Goal: Information Seeking & Learning: Learn about a topic

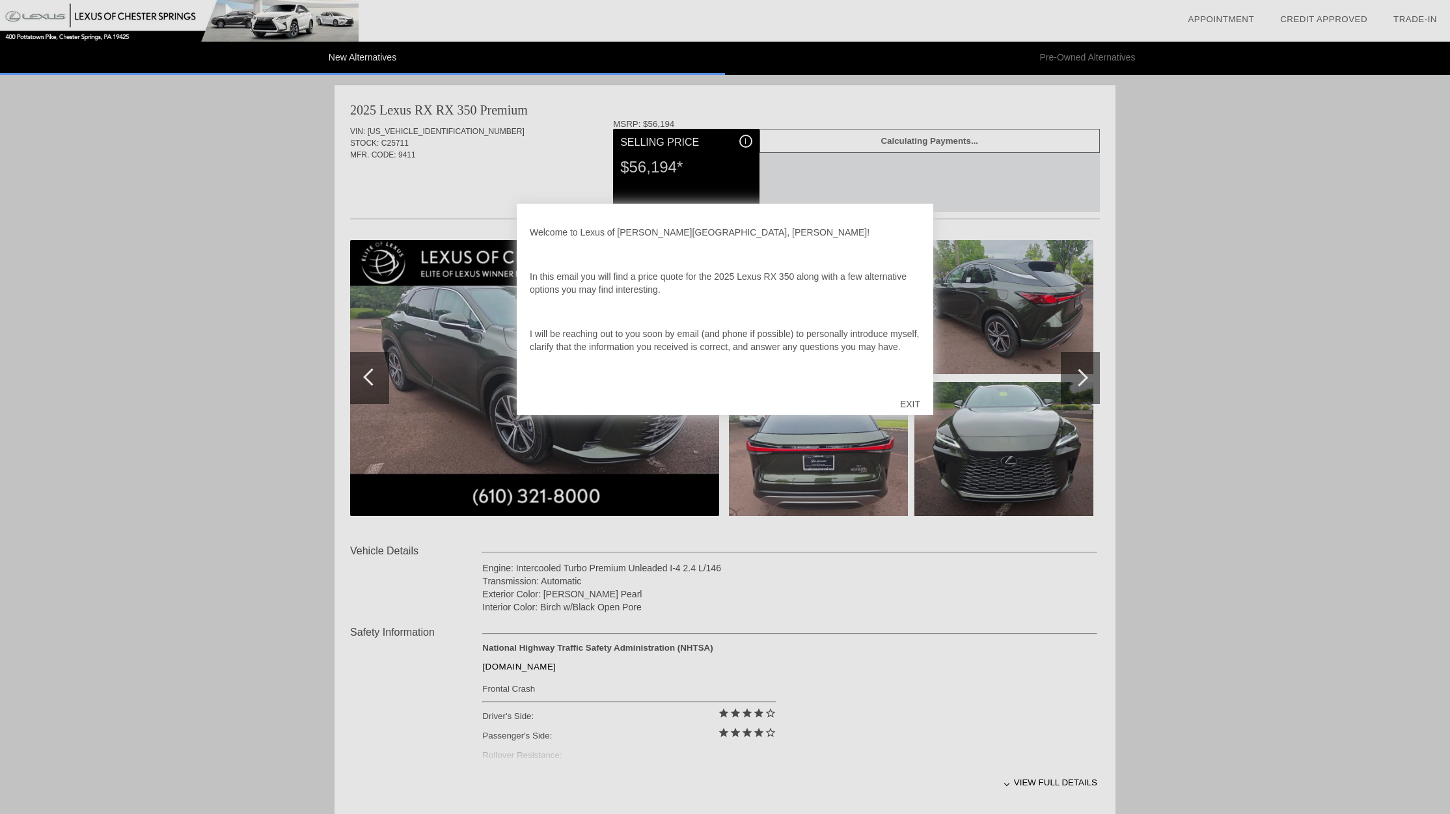
drag, startPoint x: 1225, startPoint y: 420, endPoint x: 1210, endPoint y: 417, distance: 15.2
click at [1224, 420] on div at bounding box center [725, 407] width 1450 height 814
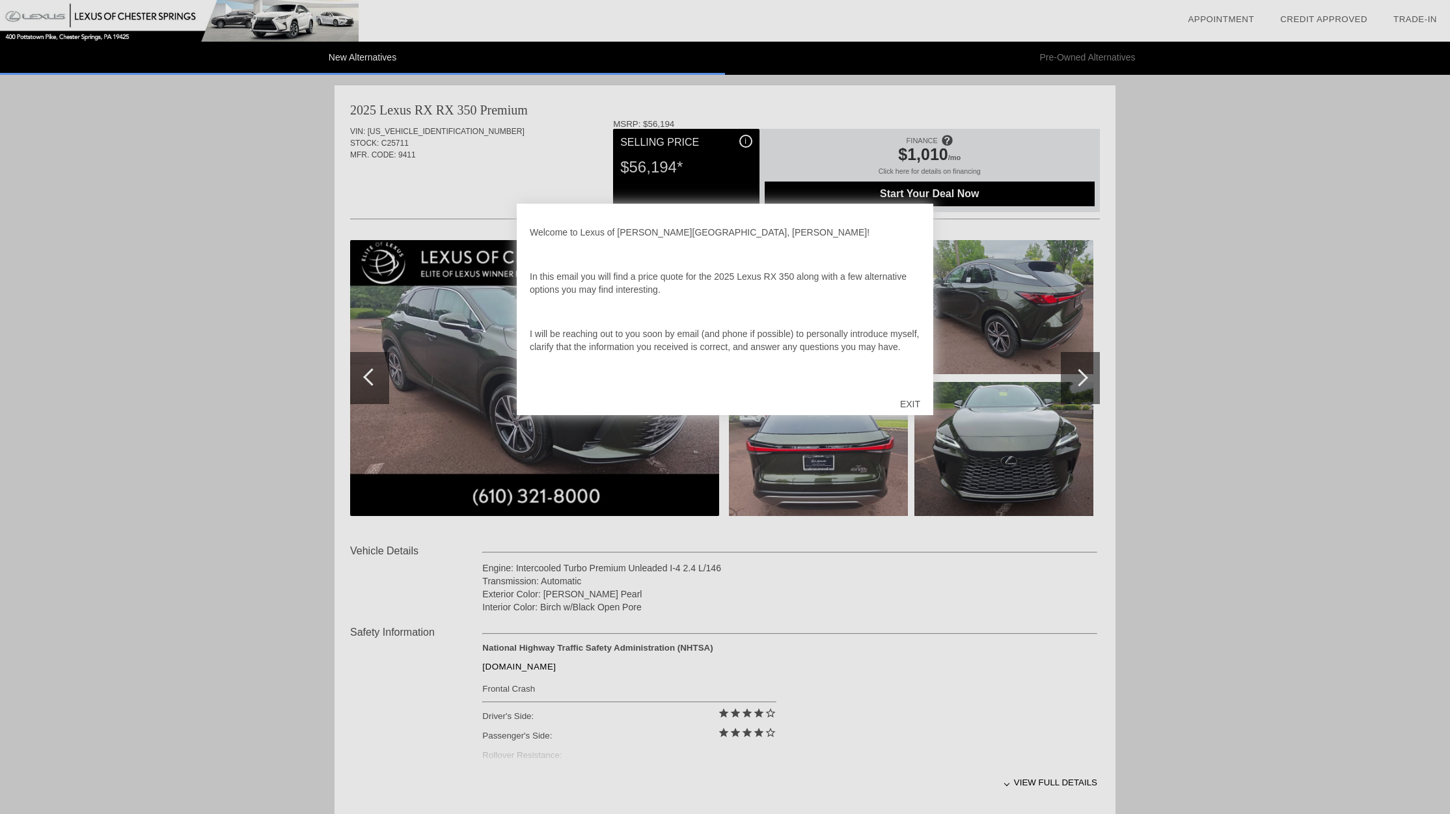
click at [700, 293] on p "In this email you will find a price quote for the 2025 Lexus RX 350 along with …" at bounding box center [725, 283] width 390 height 26
click at [742, 146] on div at bounding box center [725, 407] width 1450 height 814
click at [742, 141] on div at bounding box center [725, 407] width 1450 height 814
click at [742, 143] on div at bounding box center [725, 407] width 1450 height 814
click at [902, 400] on div "EXIT" at bounding box center [910, 404] width 46 height 39
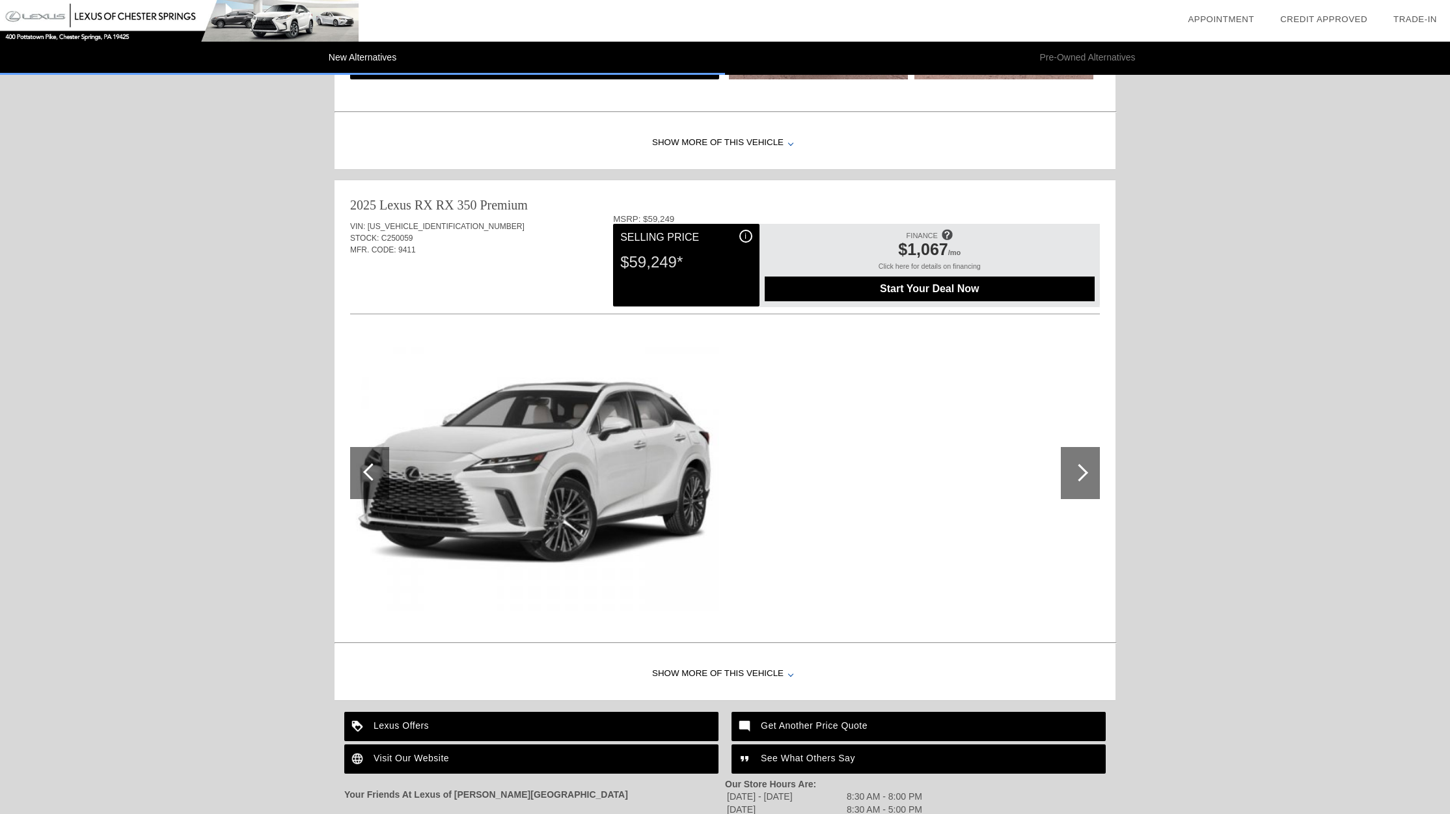
scroll to position [1235, 0]
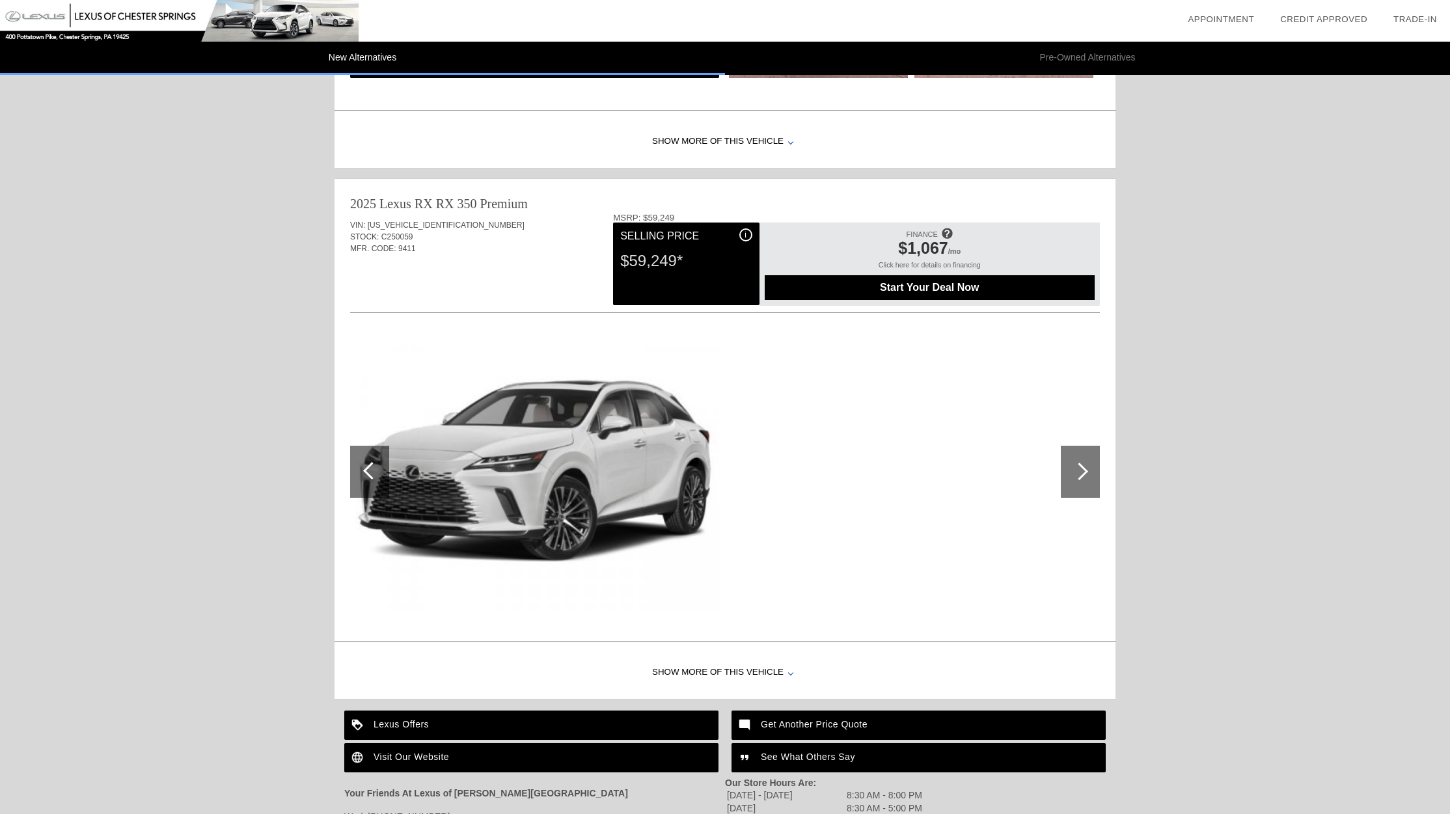
click at [610, 472] on img at bounding box center [534, 472] width 369 height 276
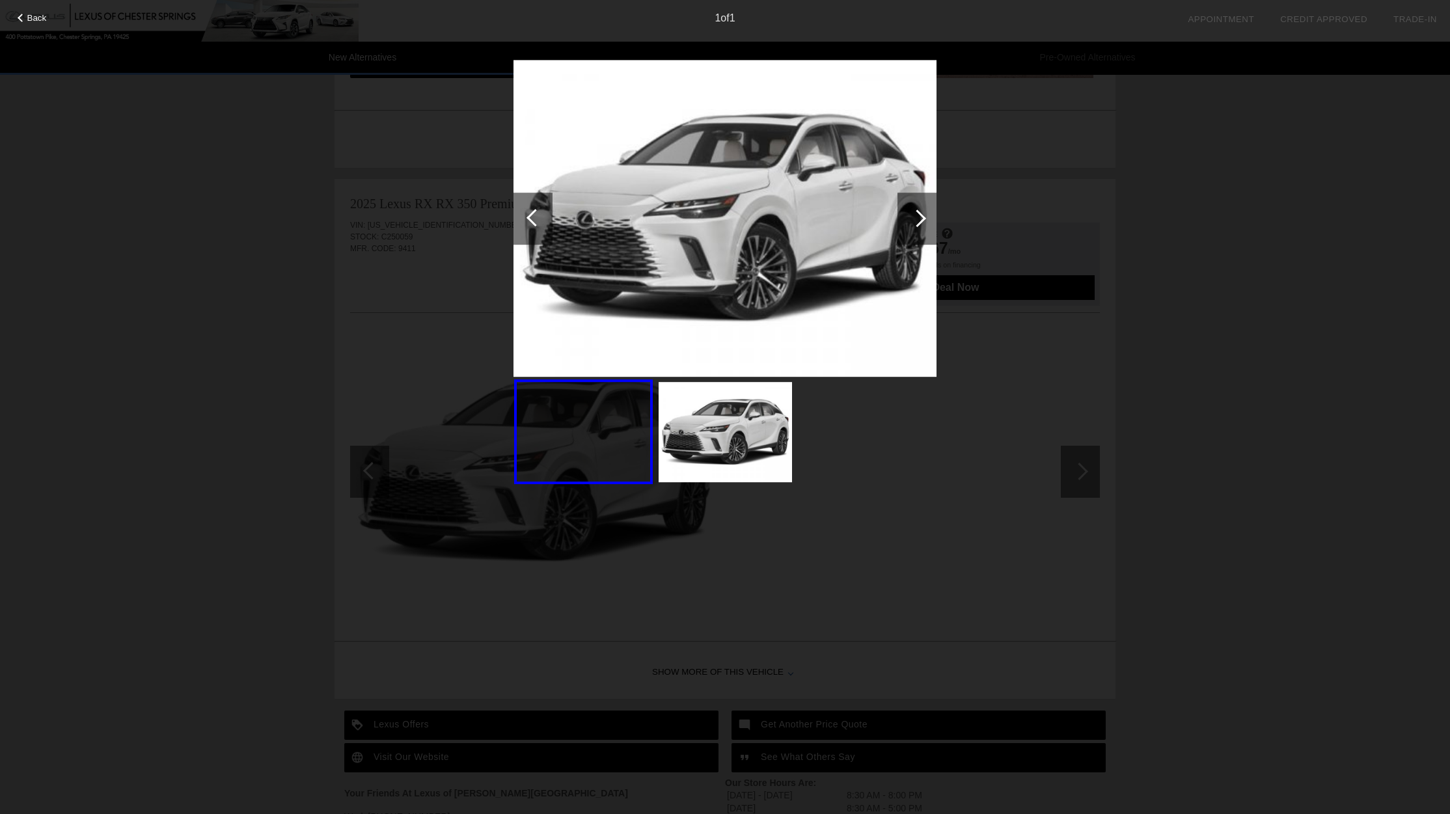
click at [714, 455] on img at bounding box center [724, 432] width 133 height 100
click at [884, 501] on div "Back 1 of 1" at bounding box center [725, 407] width 1450 height 814
drag, startPoint x: 1175, startPoint y: 329, endPoint x: 1168, endPoint y: 340, distance: 13.2
click at [1172, 334] on div "Back 1 of 1" at bounding box center [725, 407] width 1450 height 814
click at [918, 221] on div at bounding box center [917, 219] width 18 height 18
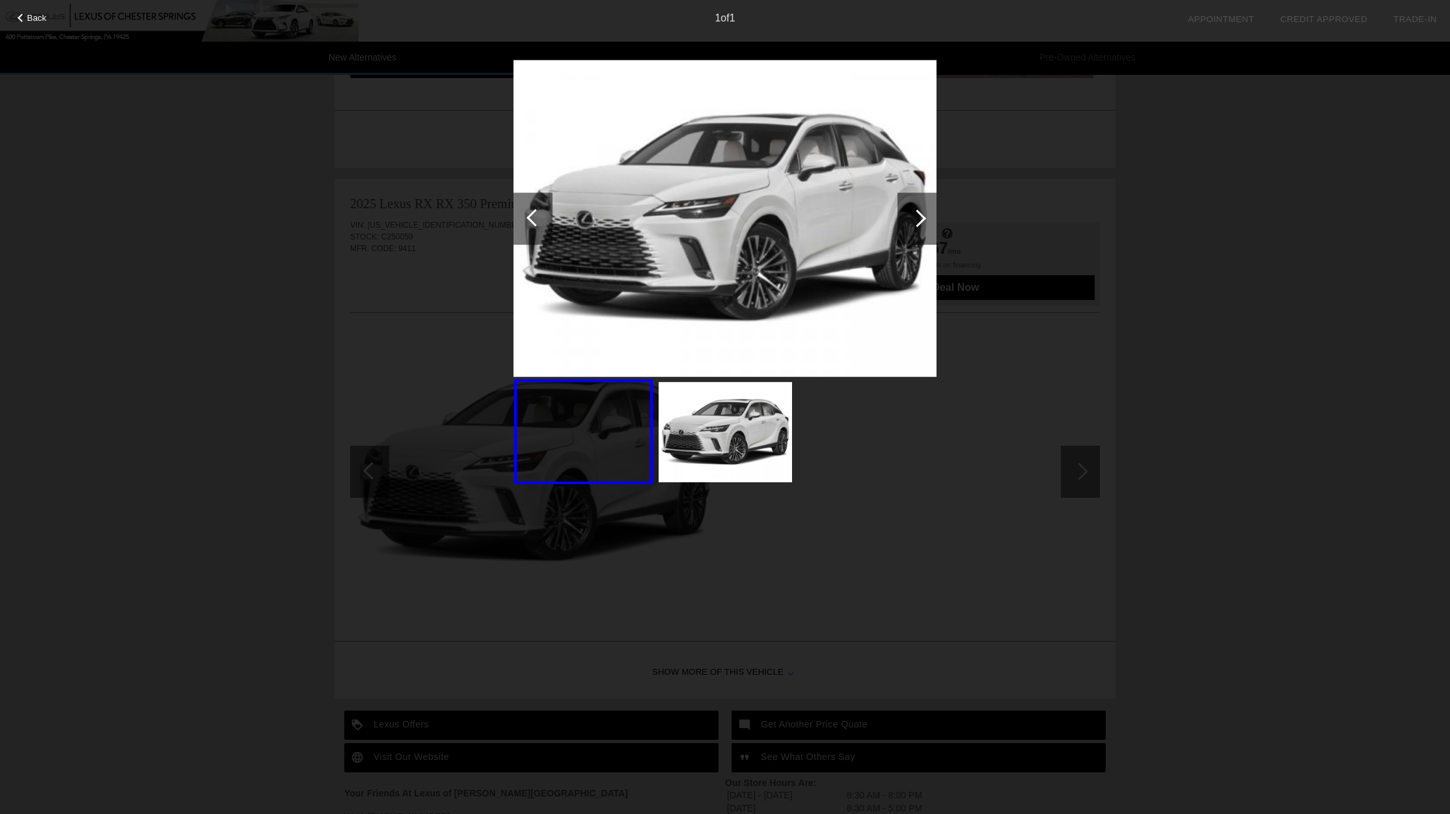
click at [524, 62] on img at bounding box center [724, 219] width 423 height 318
click at [35, 16] on span "Back" at bounding box center [37, 18] width 20 height 10
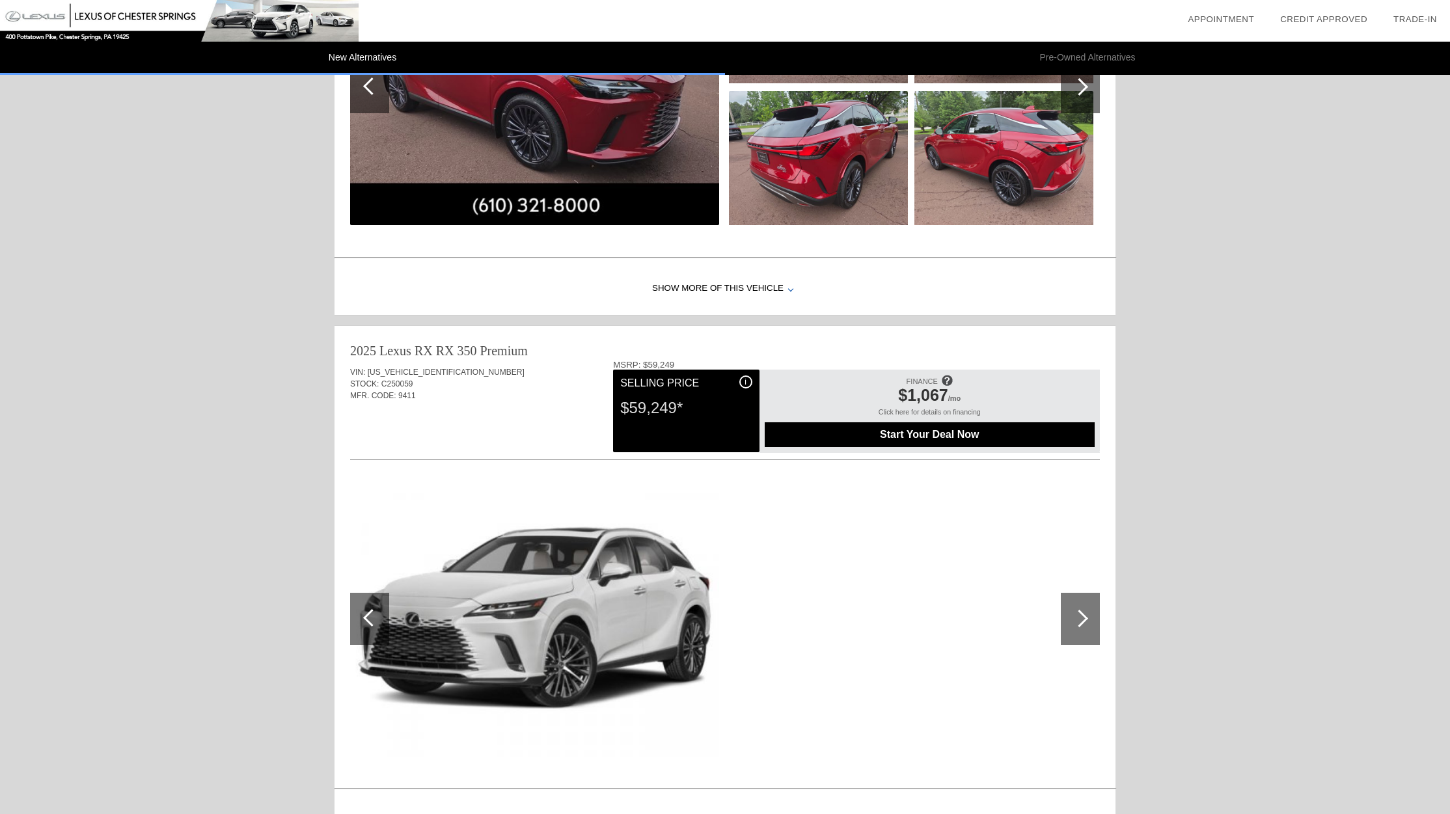
scroll to position [1079, 0]
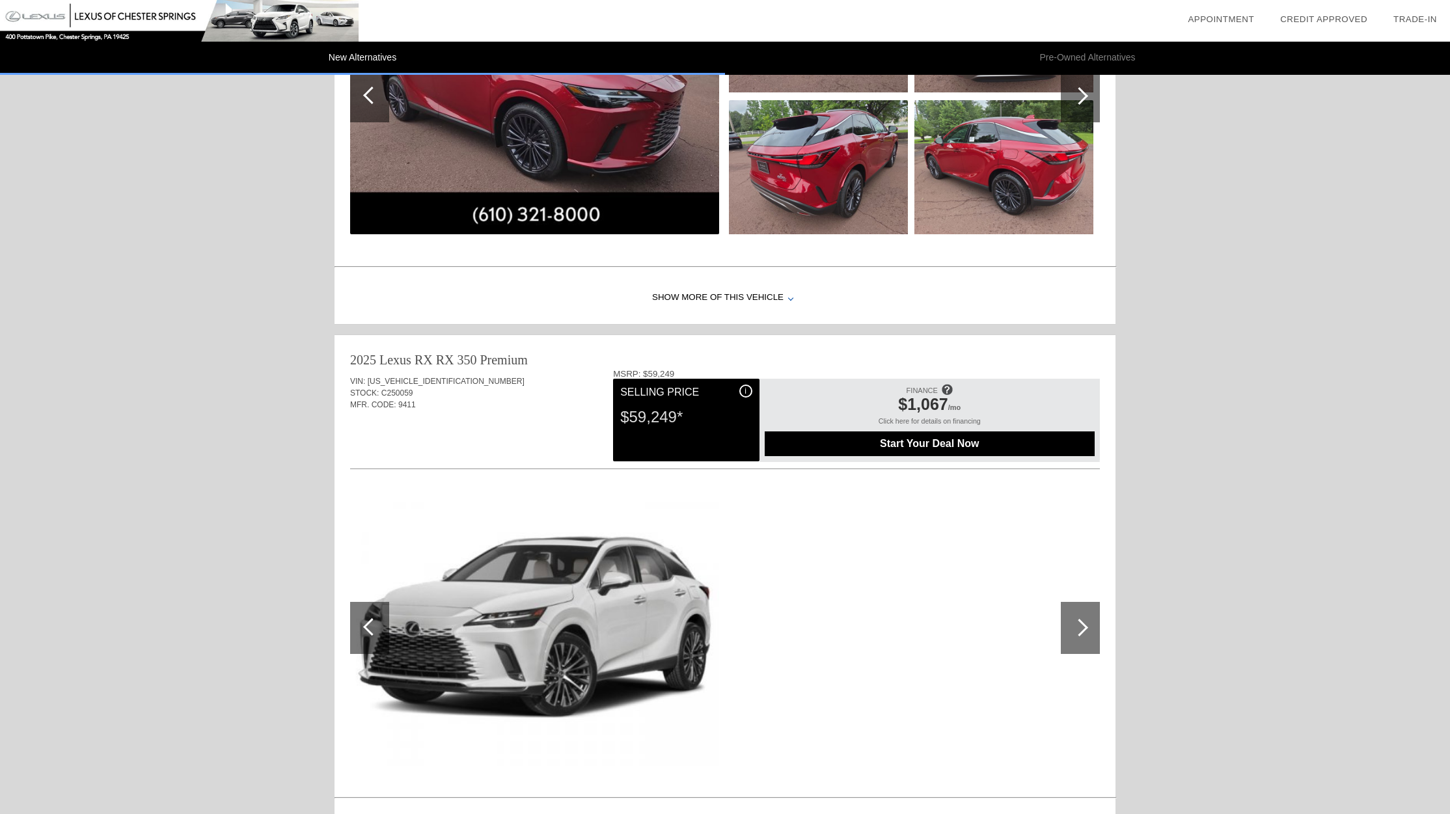
click at [763, 298] on div "Show More of this Vehicle" at bounding box center [724, 298] width 781 height 52
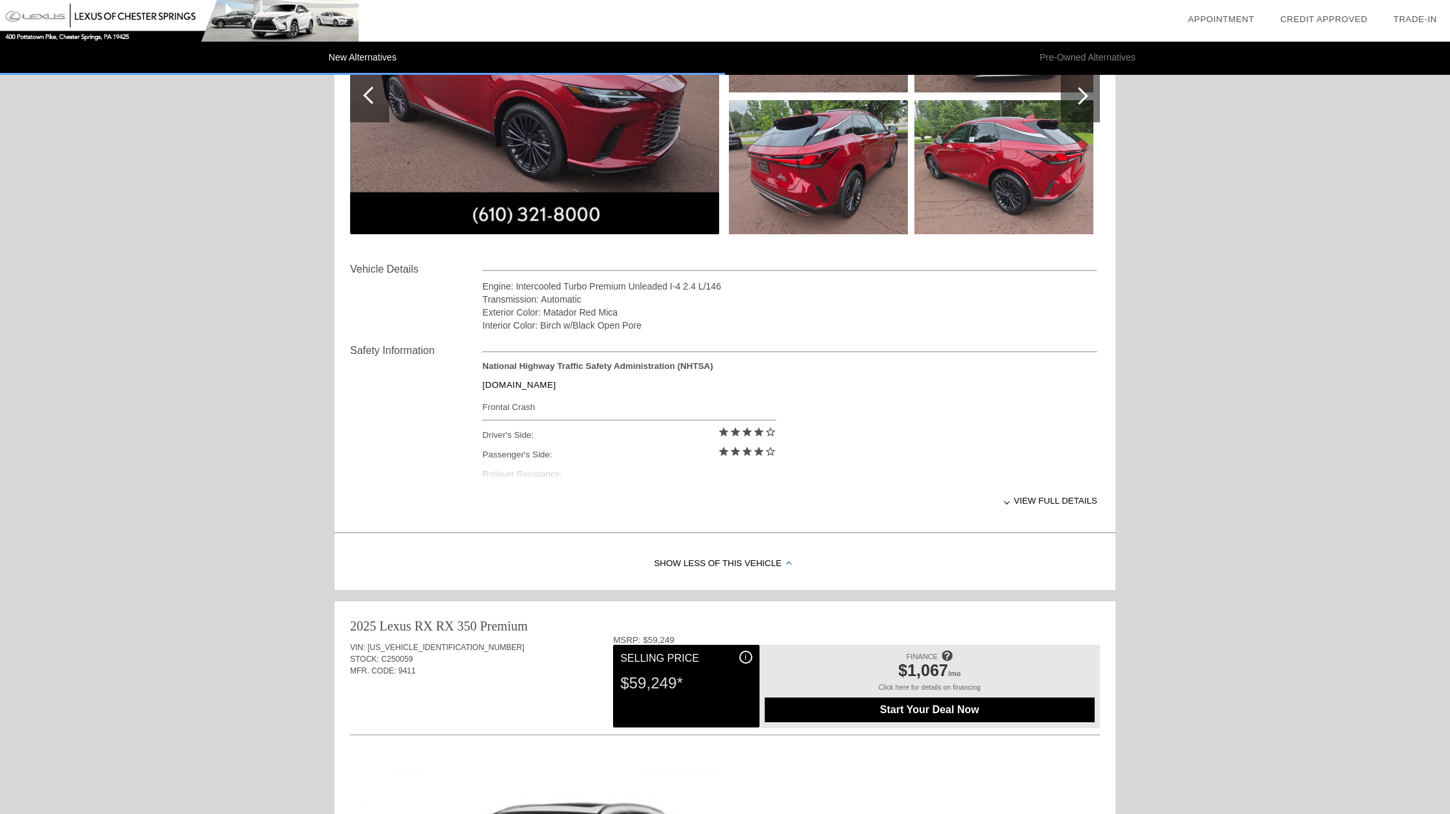
click at [712, 561] on div "Show Less of this Vehicle" at bounding box center [724, 564] width 781 height 52
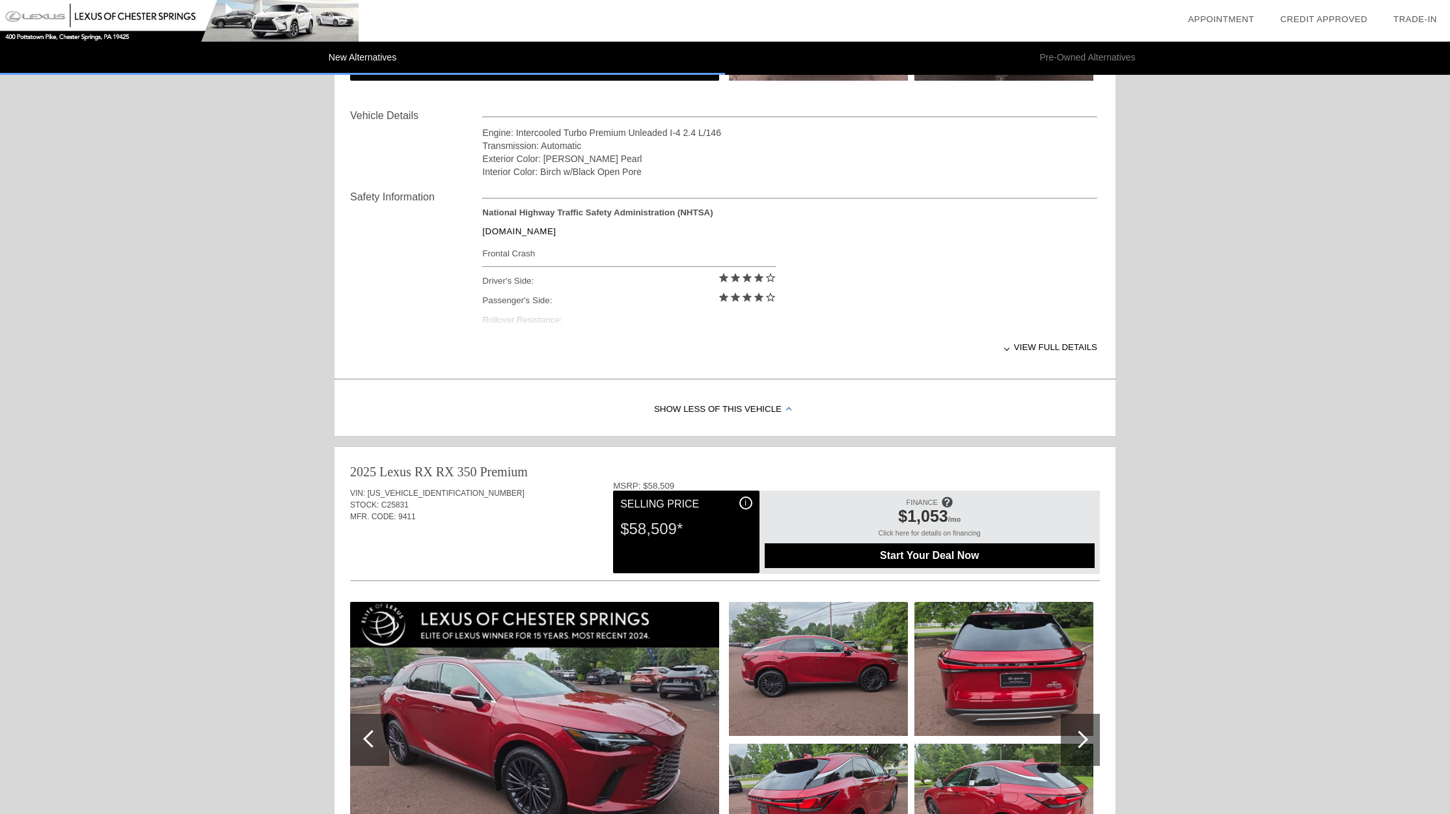
scroll to position [440, 0]
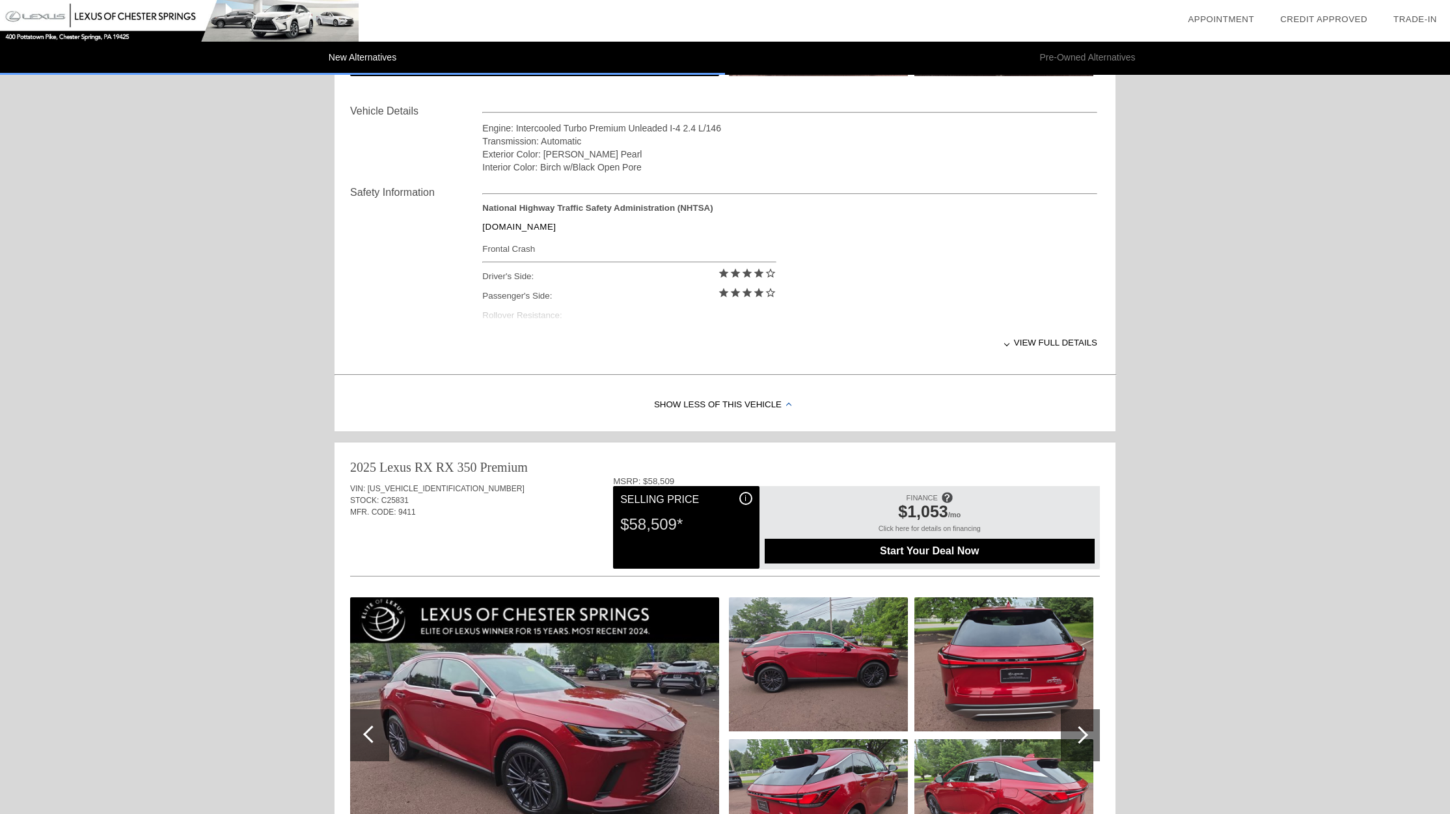
click at [746, 397] on div "Show Less of this Vehicle" at bounding box center [724, 405] width 781 height 52
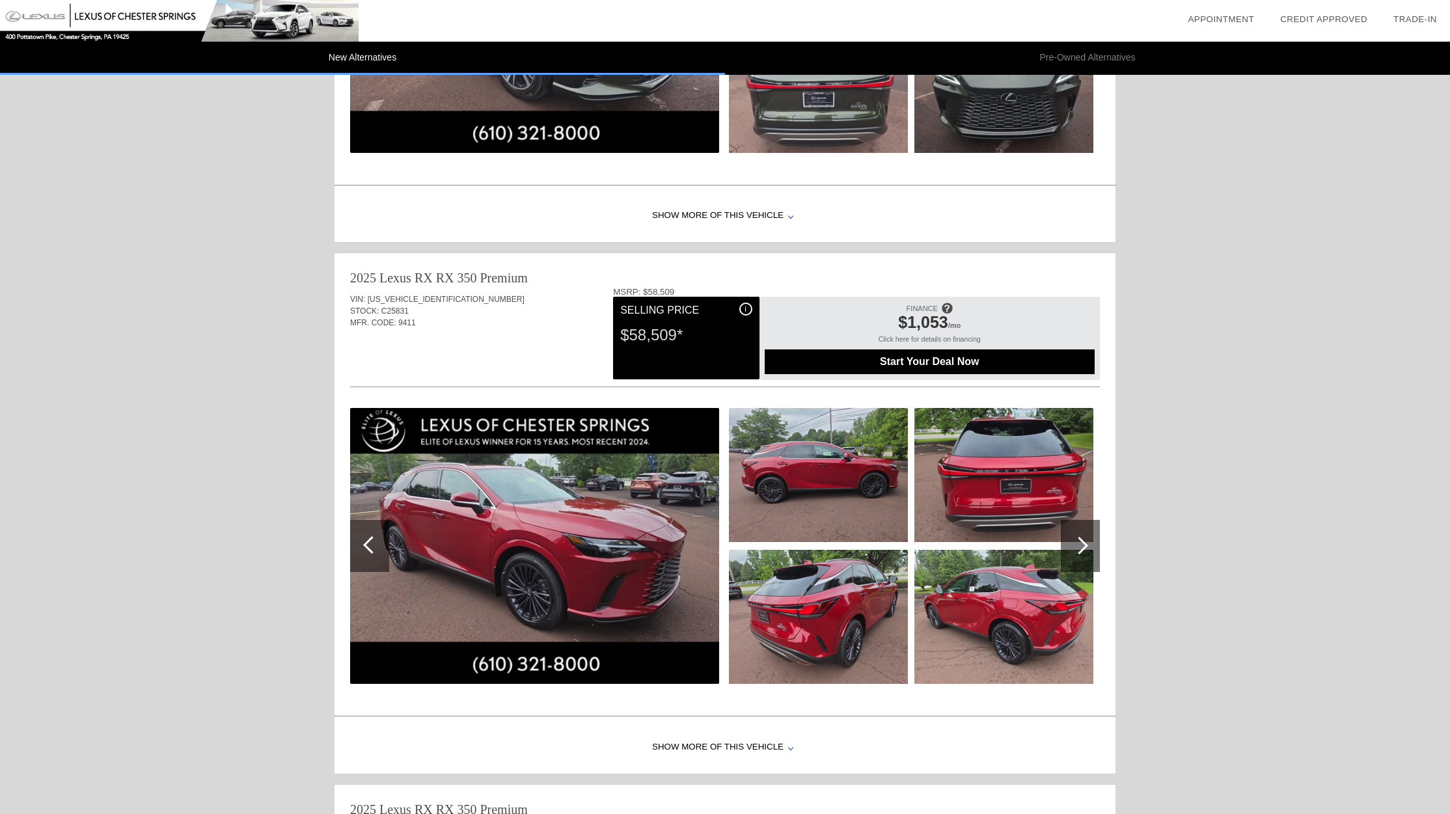
scroll to position [159, 0]
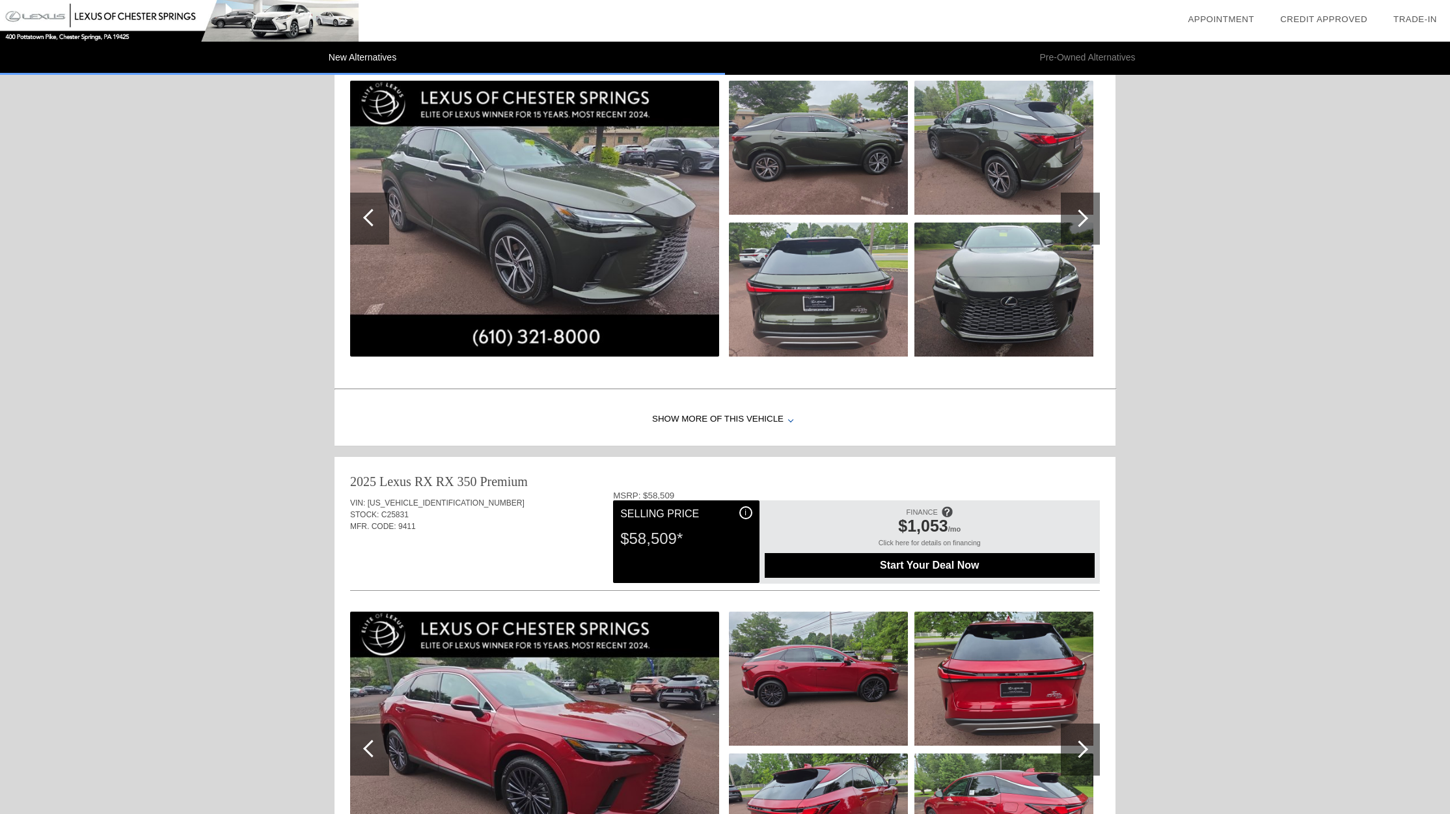
click at [701, 414] on div "Show More of this Vehicle" at bounding box center [724, 420] width 781 height 52
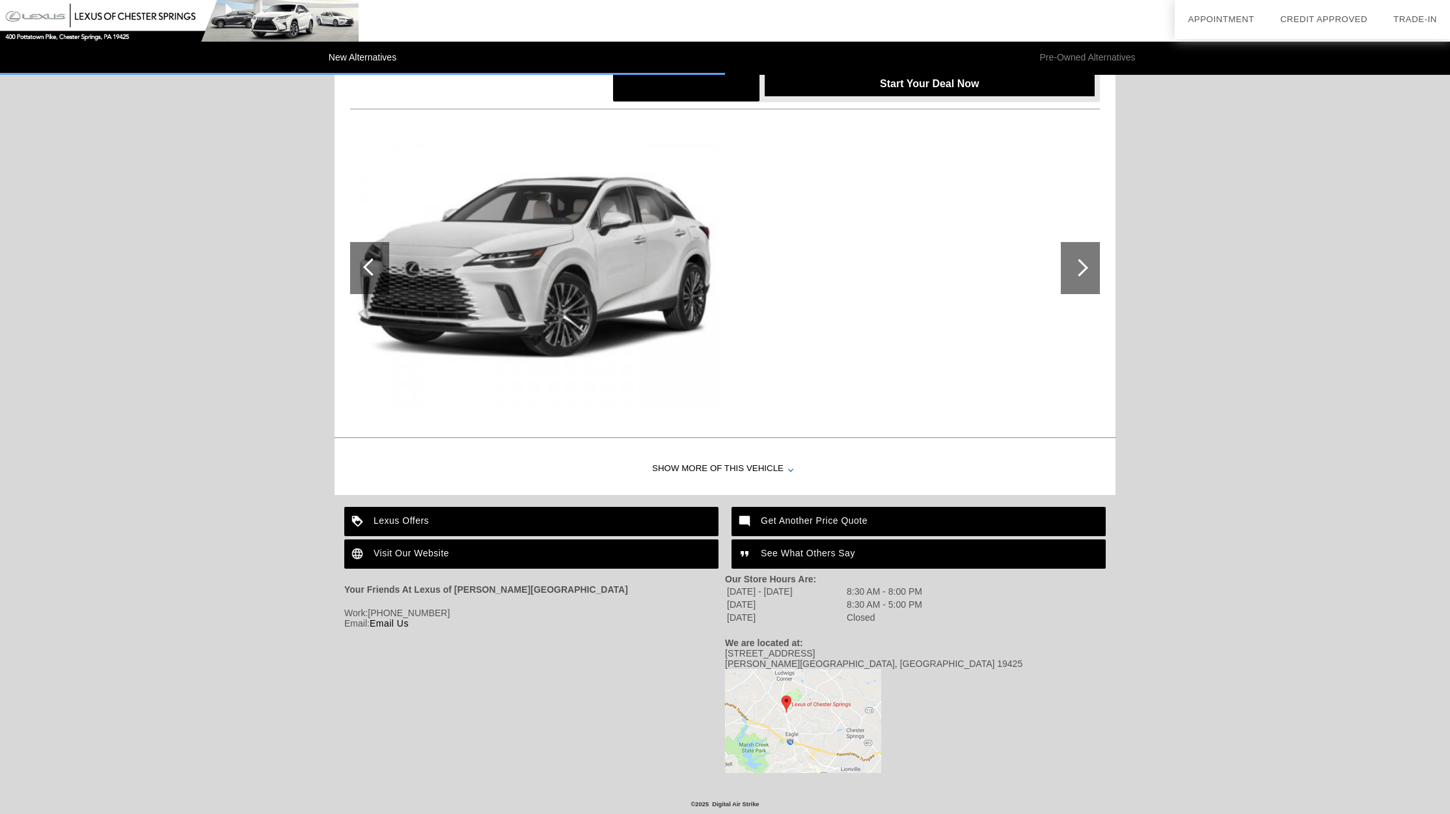
scroll to position [1439, 0]
click at [728, 465] on div "Show More of this Vehicle" at bounding box center [724, 469] width 781 height 52
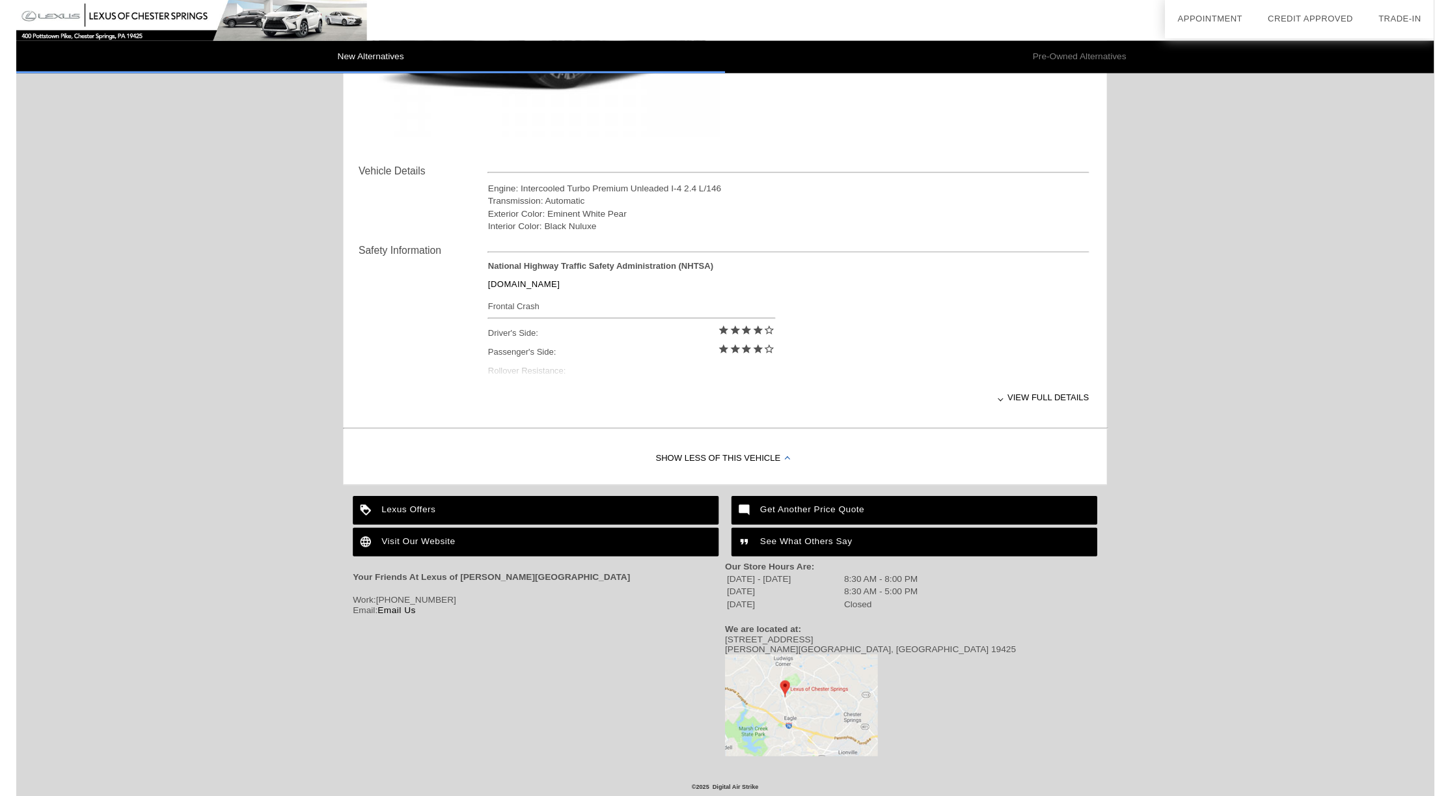
scroll to position [1705, 0]
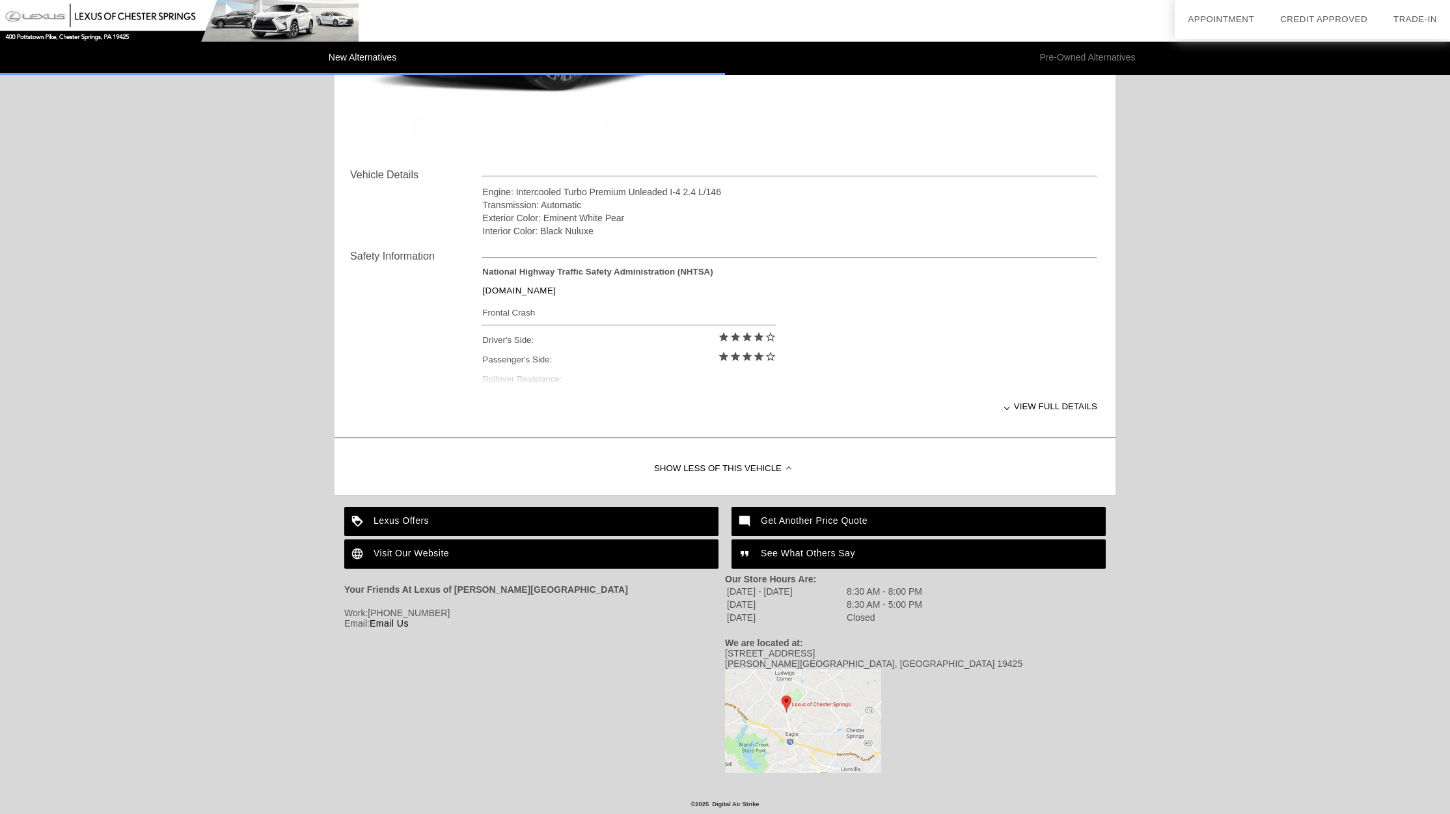
click at [430, 521] on div "Lexus Offers" at bounding box center [531, 521] width 374 height 29
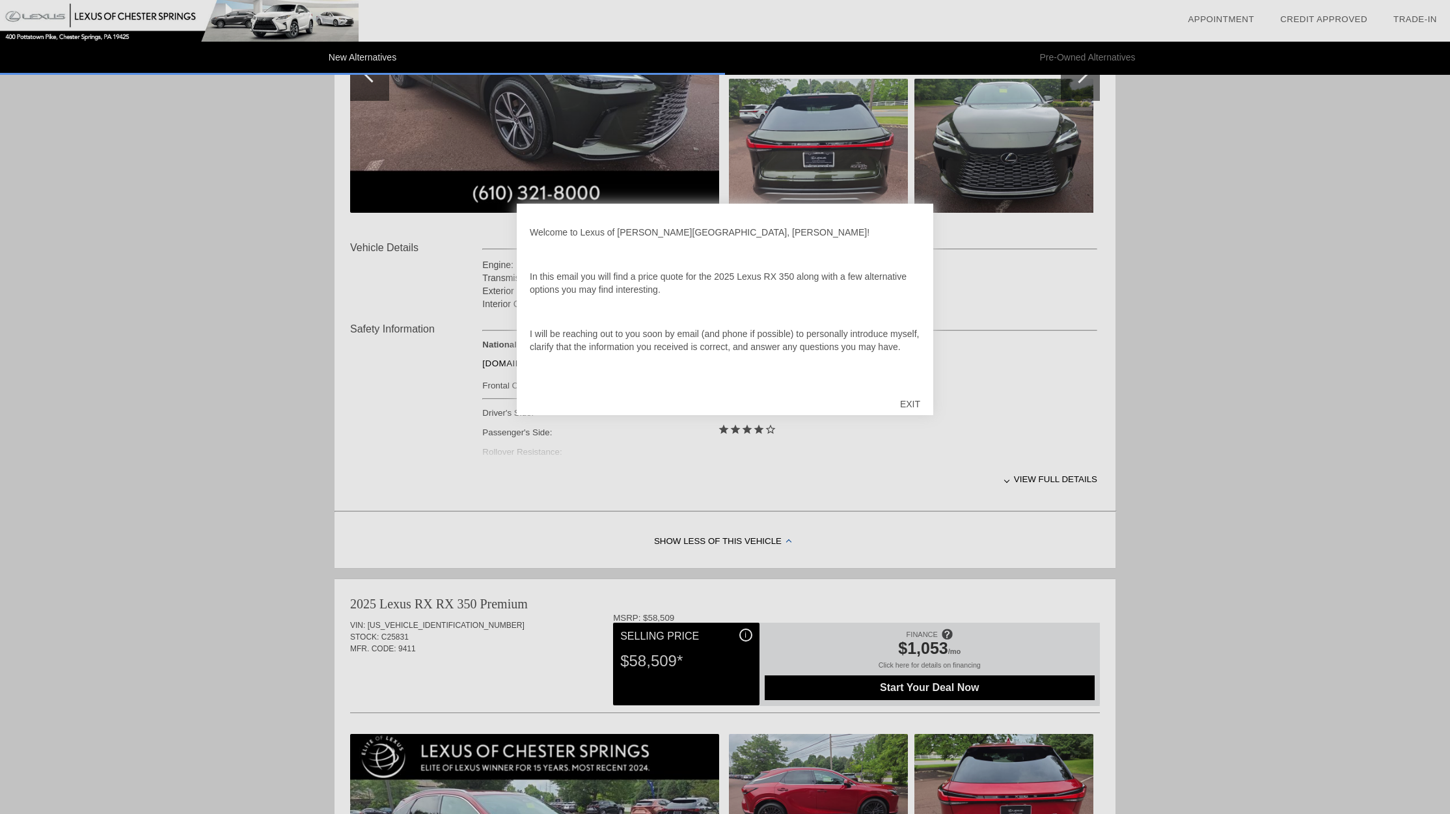
scroll to position [304, 0]
click at [1050, 487] on div at bounding box center [725, 407] width 1450 height 814
click at [1044, 481] on div at bounding box center [725, 407] width 1450 height 814
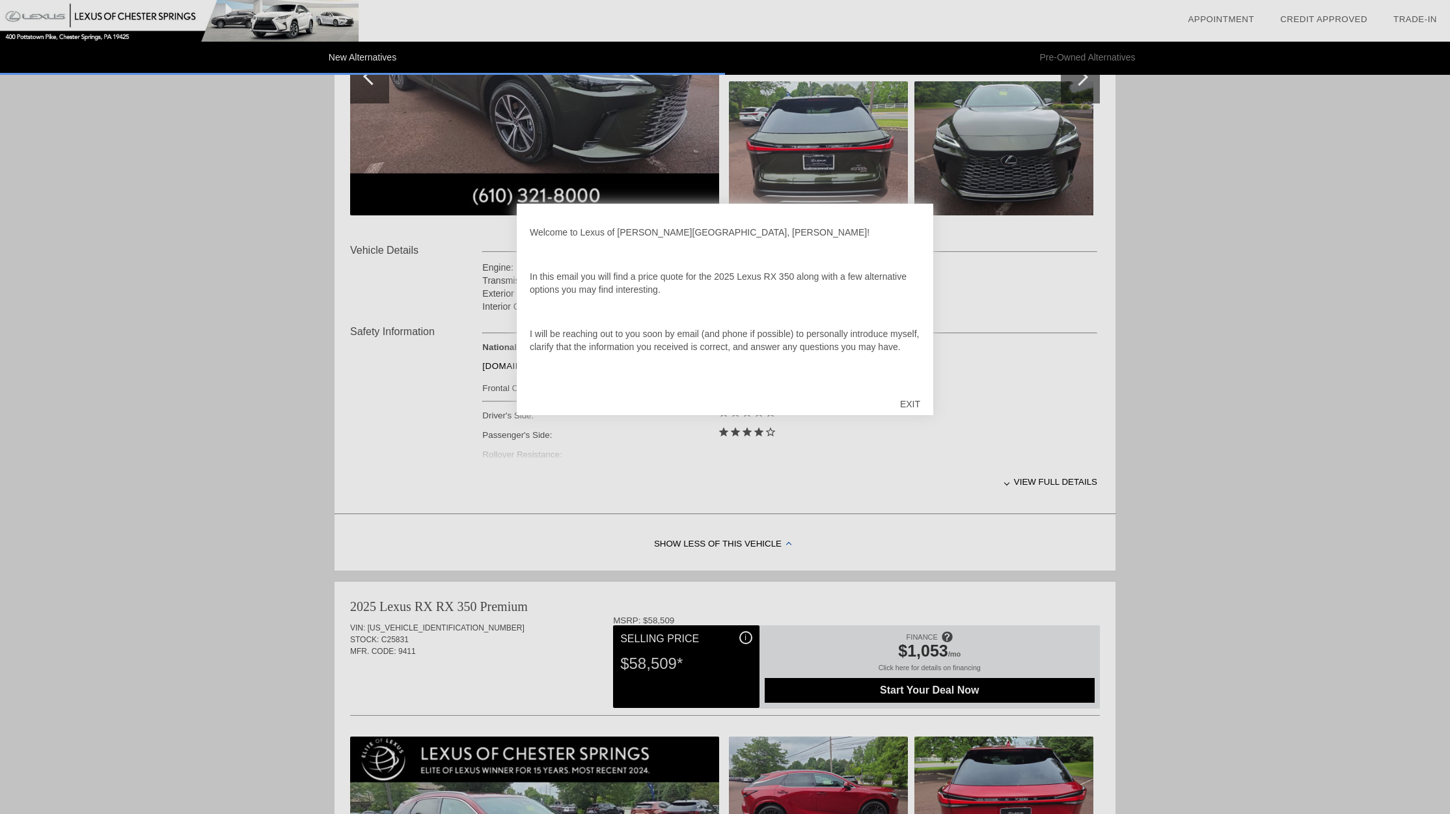
click at [1002, 482] on div at bounding box center [725, 407] width 1450 height 814
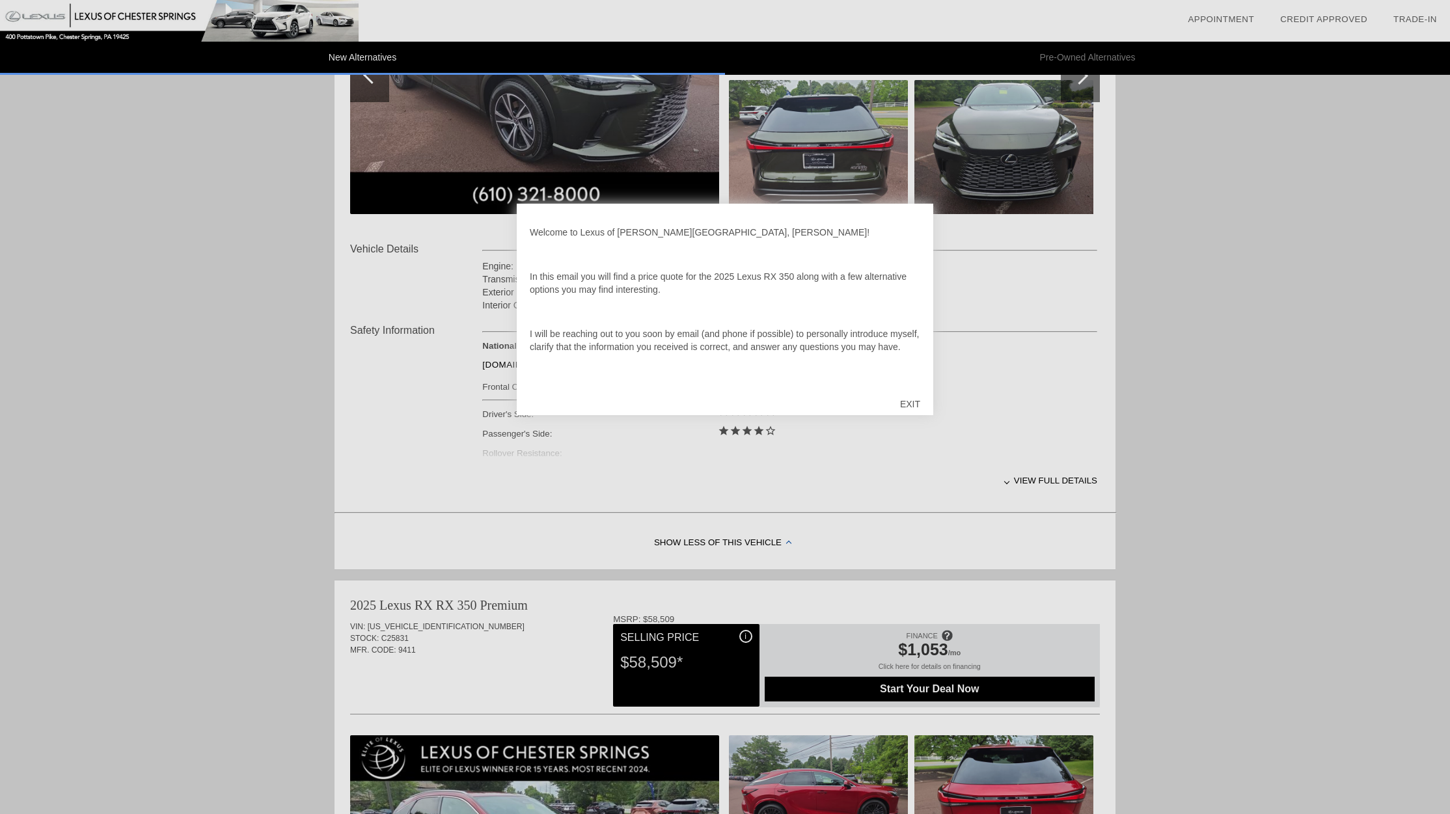
click at [899, 402] on div "EXIT" at bounding box center [910, 404] width 46 height 39
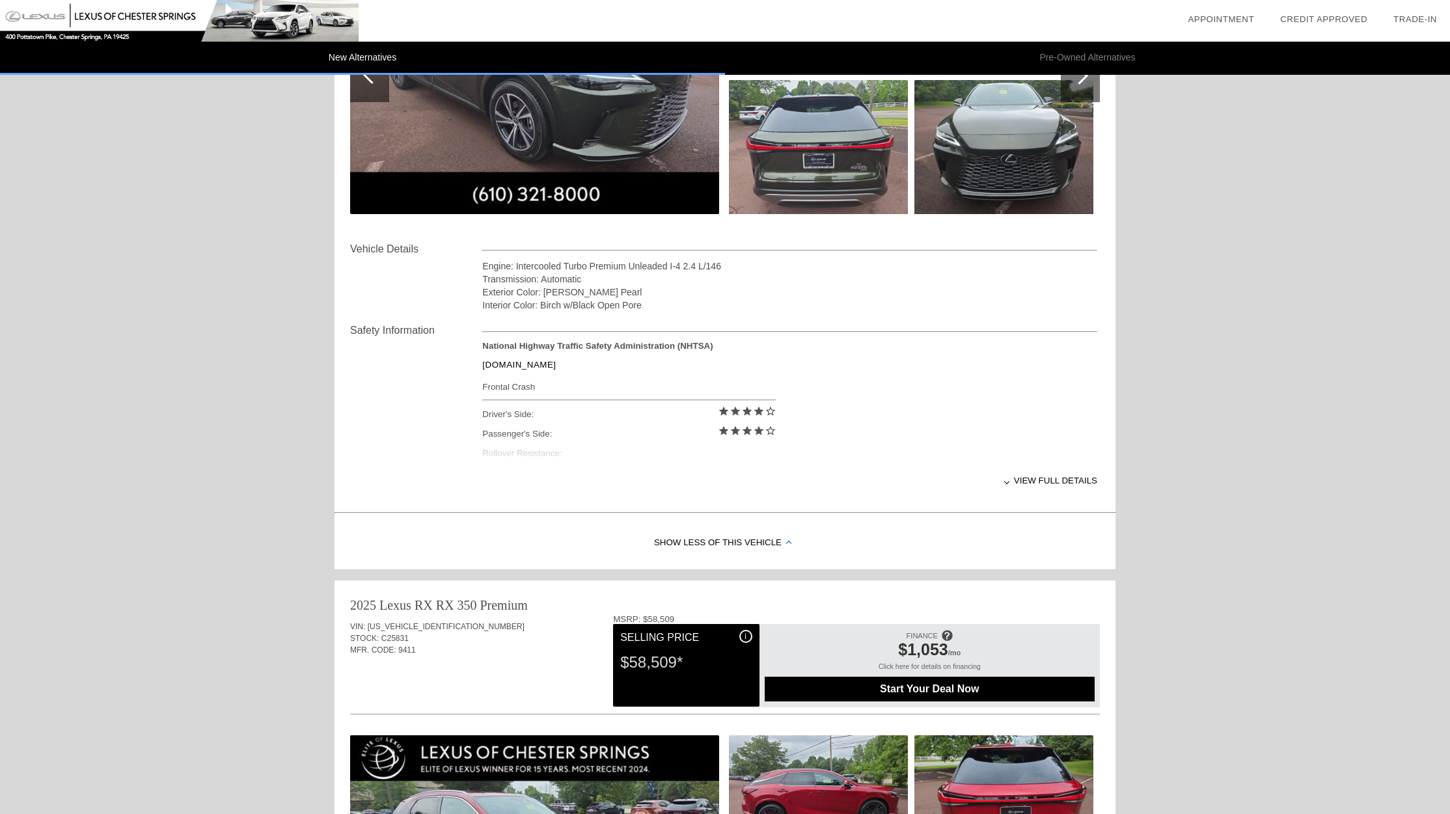
click at [1005, 485] on div "View full details" at bounding box center [789, 481] width 615 height 32
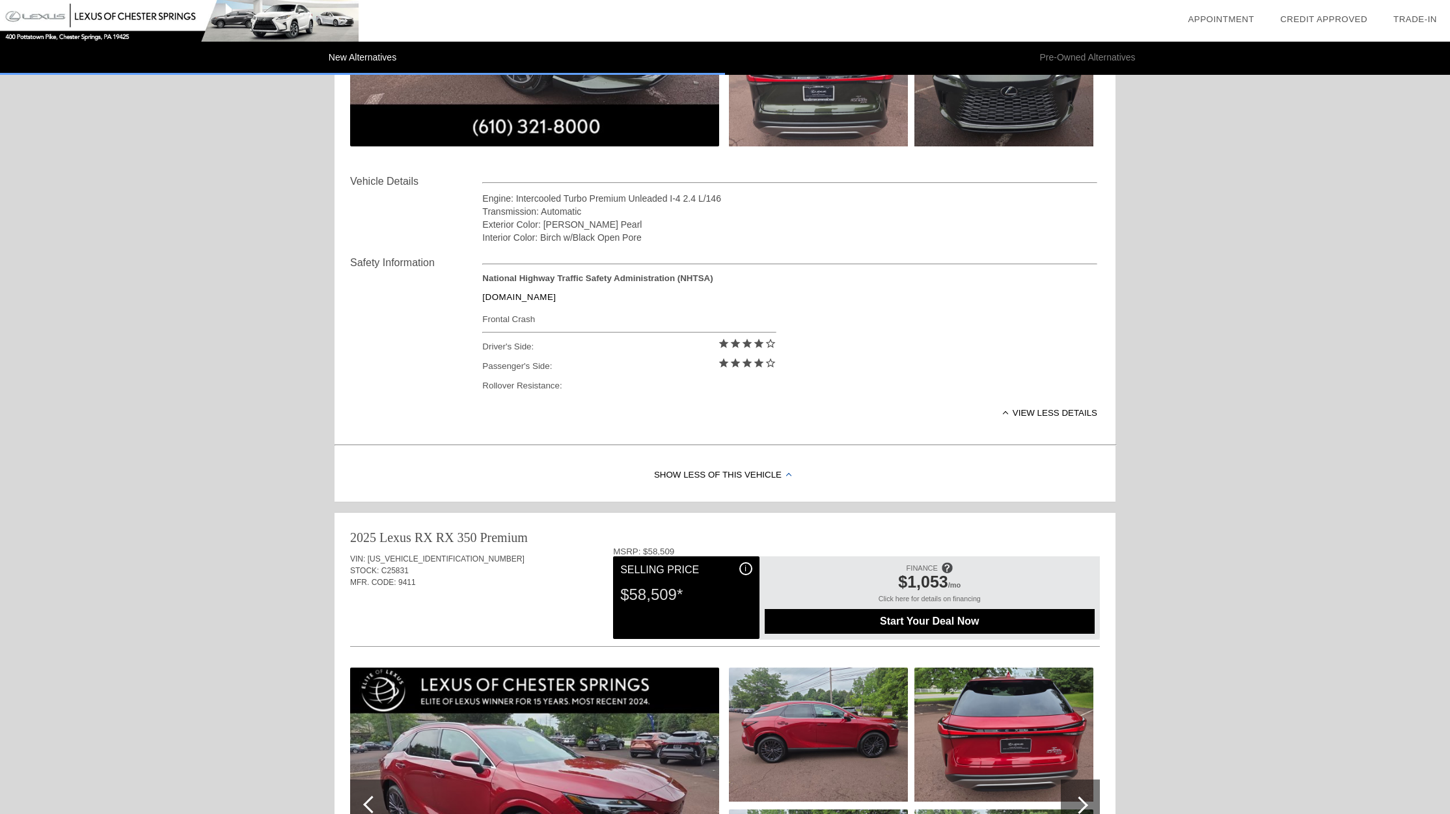
scroll to position [370, 0]
click at [1001, 411] on div "View less details" at bounding box center [789, 413] width 615 height 32
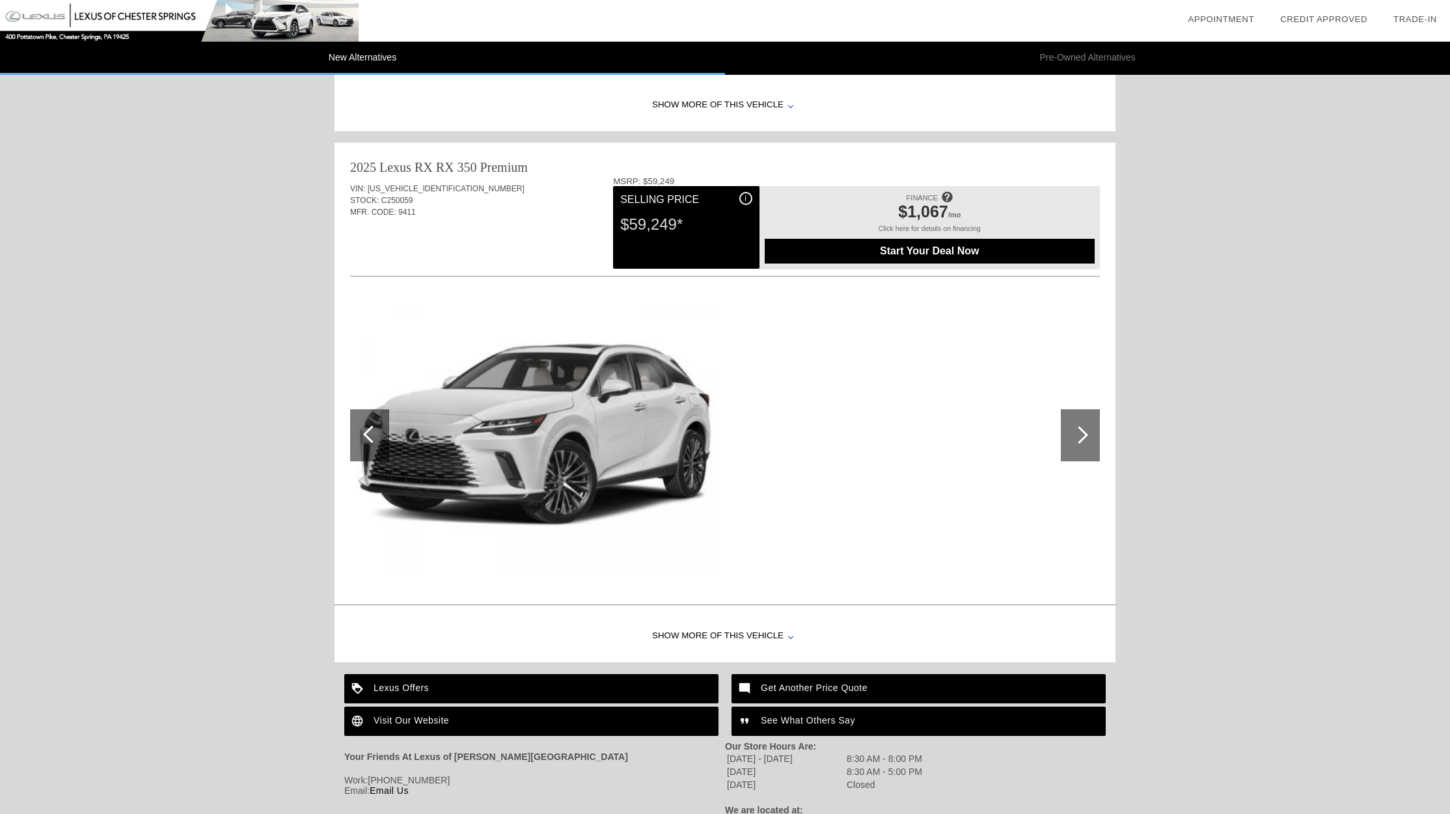
scroll to position [1272, 0]
click at [687, 256] on div "i Selling Price $59,249*" at bounding box center [686, 226] width 146 height 83
click at [743, 201] on div "i" at bounding box center [745, 197] width 13 height 13
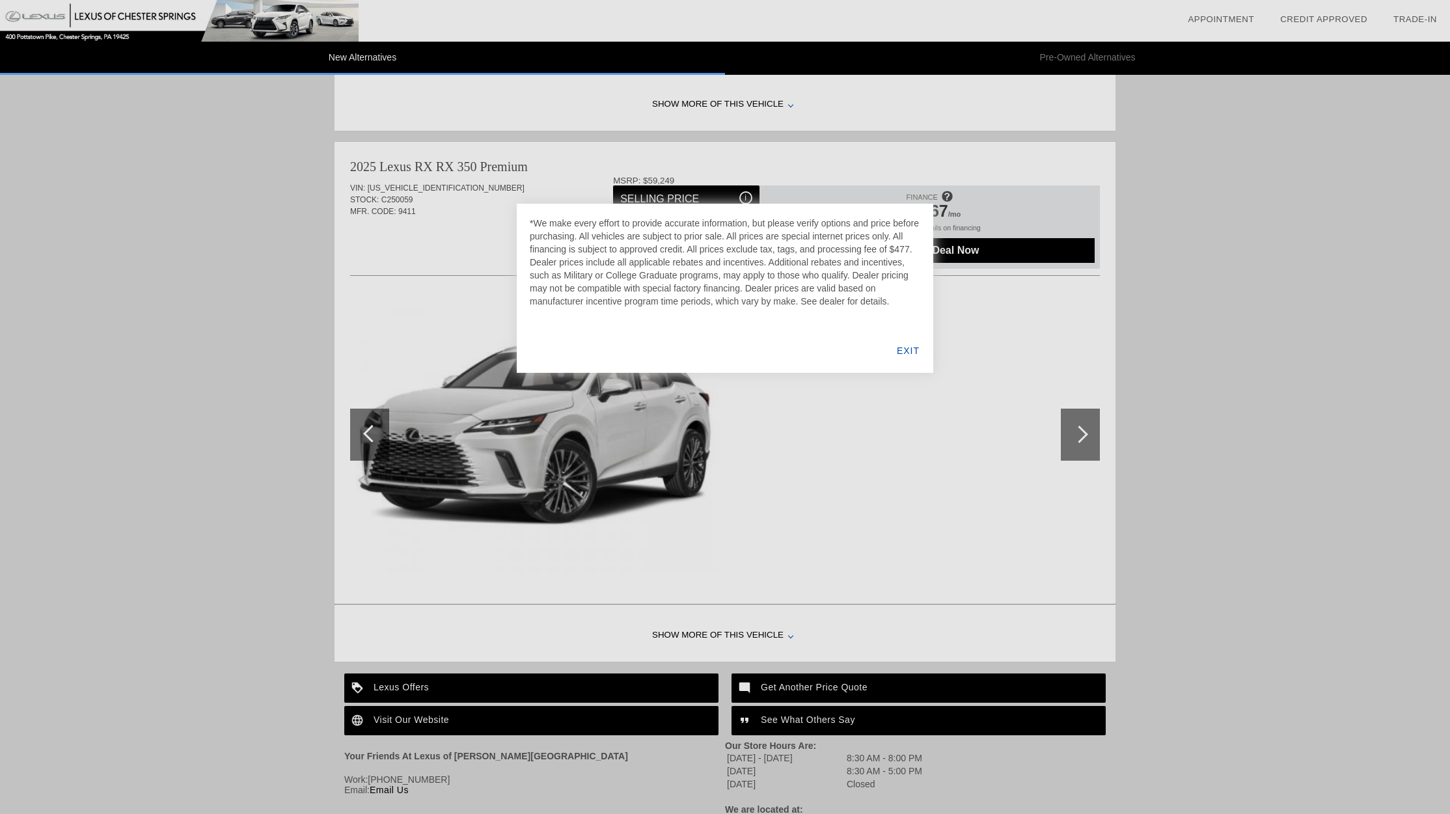
click at [897, 347] on div "EXIT" at bounding box center [908, 351] width 50 height 44
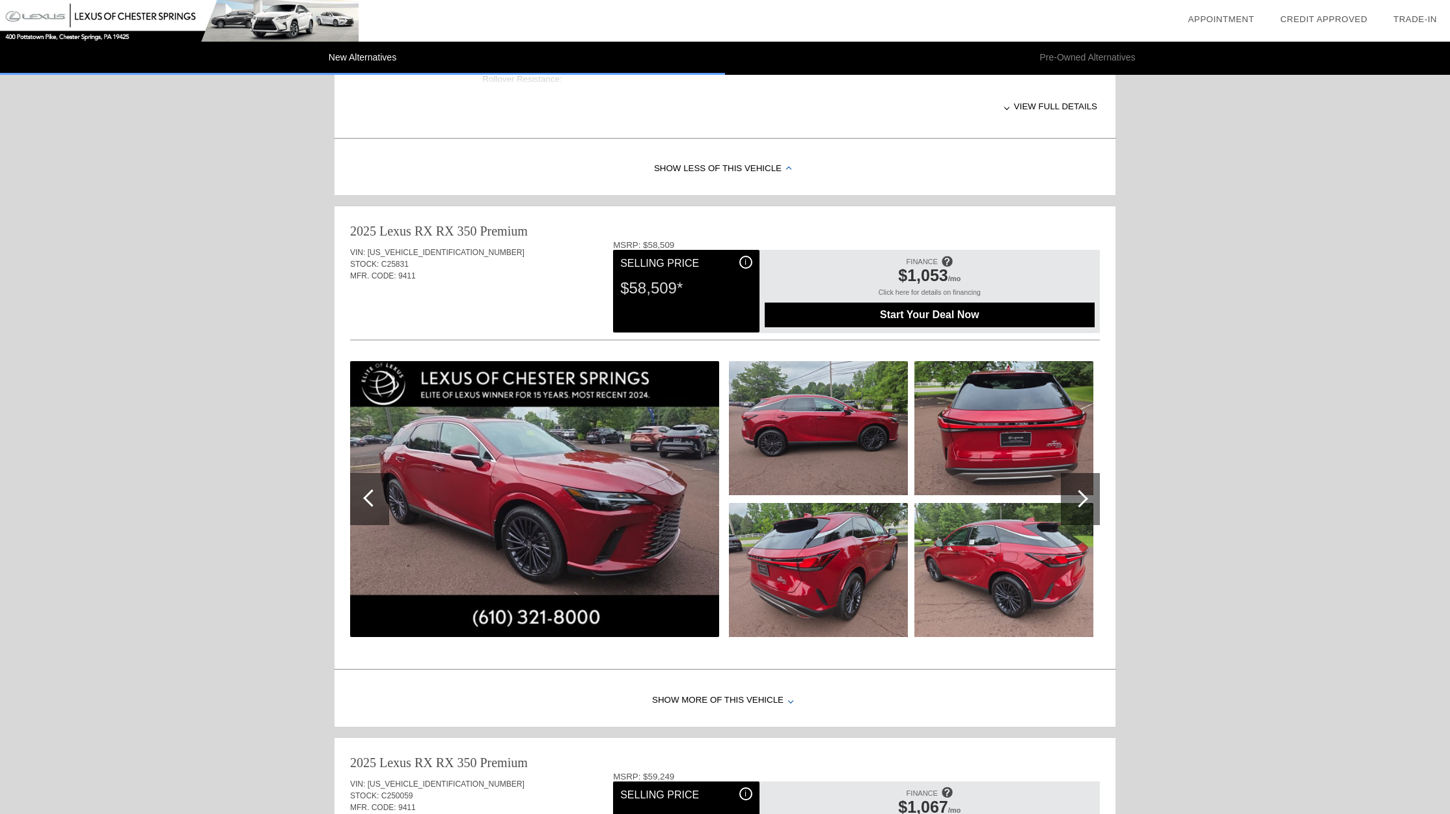
scroll to position [671, 0]
